Goal: Information Seeking & Learning: Find specific fact

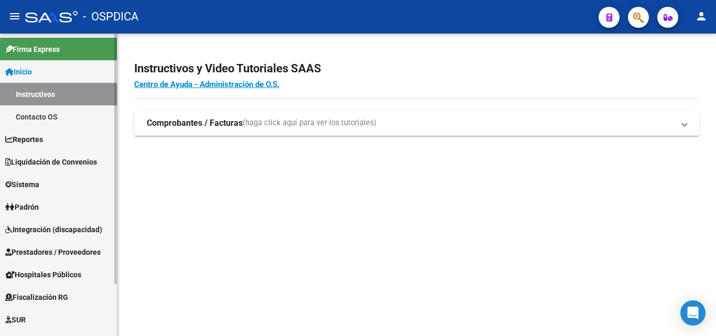
click at [52, 208] on link "Padrón" at bounding box center [58, 206] width 117 height 23
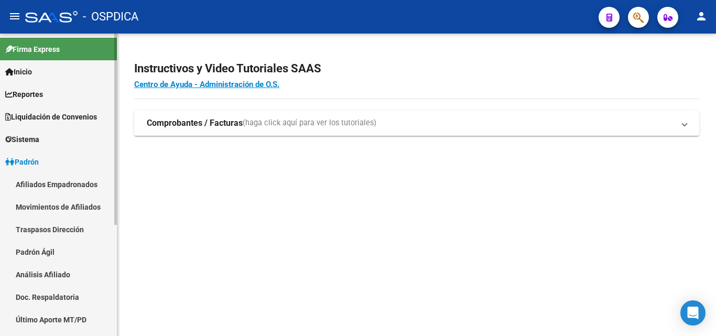
drag, startPoint x: 49, startPoint y: 254, endPoint x: 51, endPoint y: 245, distance: 9.0
click at [48, 254] on link "Padrón Ágil" at bounding box center [58, 252] width 117 height 23
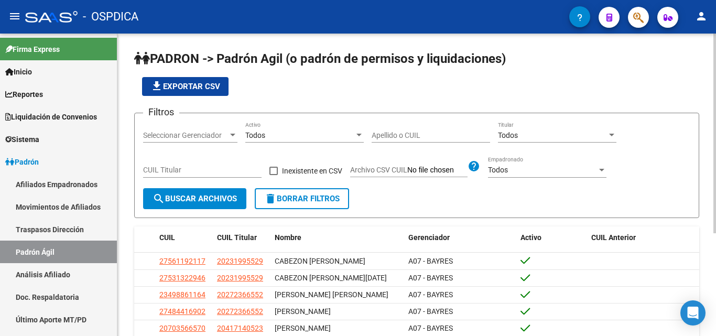
click at [393, 129] on div "Apellido o CUIL" at bounding box center [431, 132] width 118 height 21
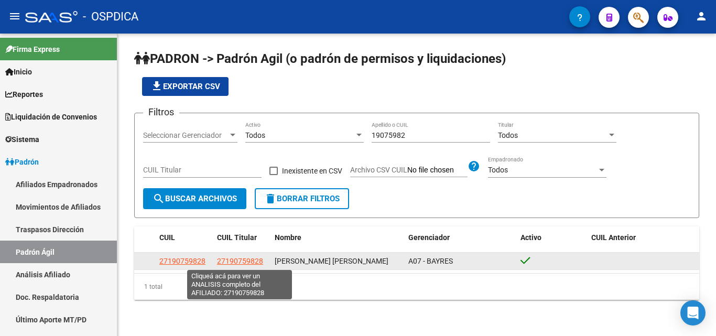
click at [233, 262] on span "27190759828" at bounding box center [240, 261] width 46 height 8
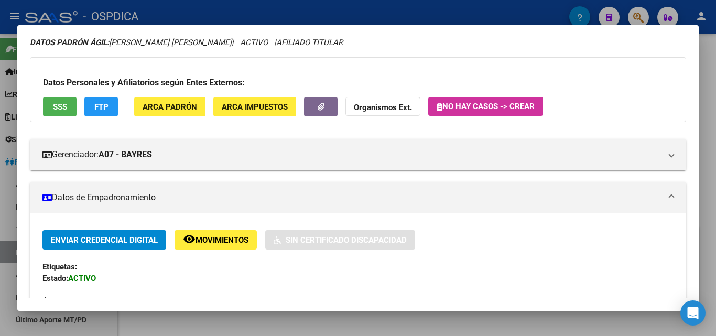
scroll to position [36, 0]
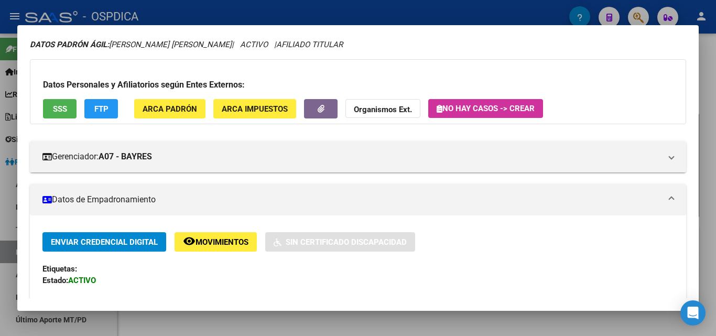
click at [371, 18] on div at bounding box center [358, 168] width 716 height 336
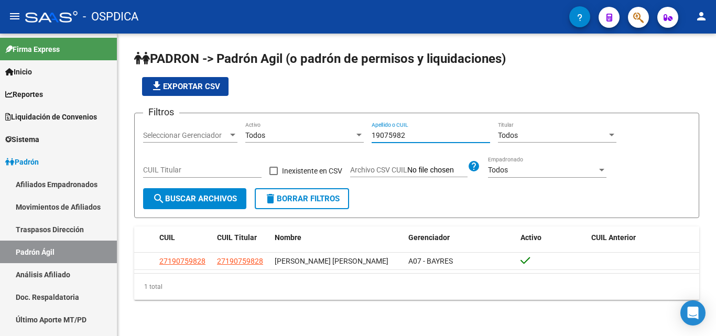
drag, startPoint x: 419, startPoint y: 133, endPoint x: 284, endPoint y: 134, distance: 135.7
click at [284, 134] on div "Filtros Seleccionar Gerenciador Seleccionar Gerenciador Todos Activo 19075982 A…" at bounding box center [416, 155] width 547 height 67
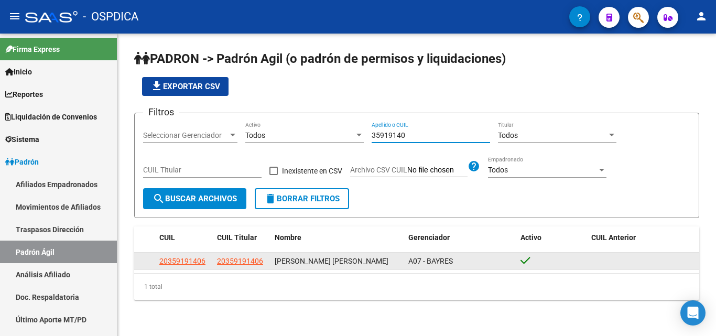
type input "35919140"
click at [249, 256] on app-link-go-to "20359191406" at bounding box center [240, 261] width 46 height 12
click at [248, 268] on datatable-body-cell "20359191406" at bounding box center [242, 261] width 58 height 16
click at [247, 265] on span "20359191406" at bounding box center [240, 261] width 46 height 8
type textarea "20359191406"
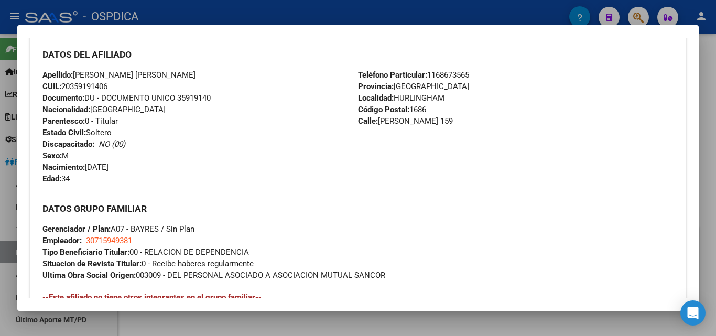
scroll to position [350, 0]
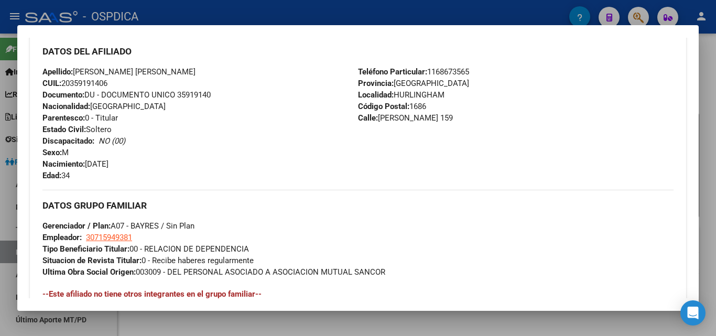
click at [356, 218] on div "DATOS GRUPO FAMILIAR Gerenciador / Plan: A07 - BAYRES / Sin Plan Empleador: 307…" at bounding box center [357, 234] width 631 height 88
